Goal: Use online tool/utility: Utilize a website feature to perform a specific function

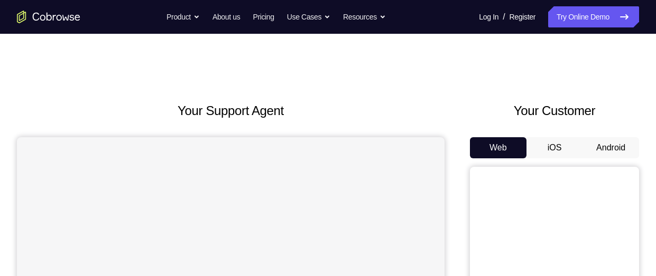
click at [595, 141] on button "Android" at bounding box center [610, 147] width 57 height 21
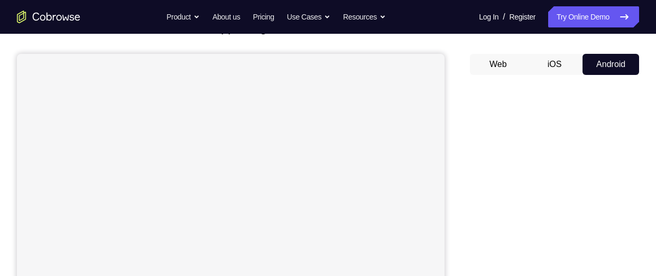
scroll to position [85, 0]
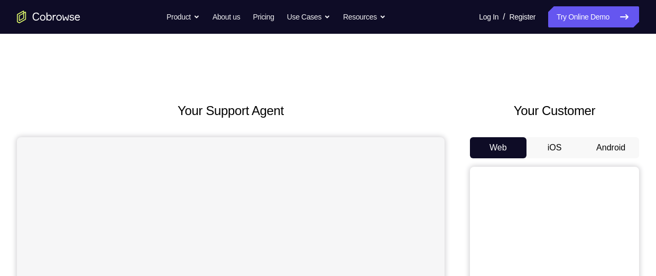
click at [604, 144] on button "Android" at bounding box center [610, 147] width 57 height 21
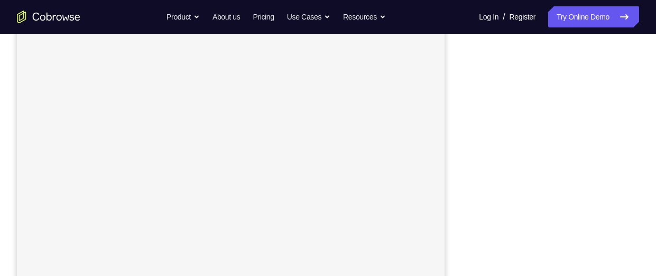
scroll to position [193, 0]
